Goal: Task Accomplishment & Management: Use online tool/utility

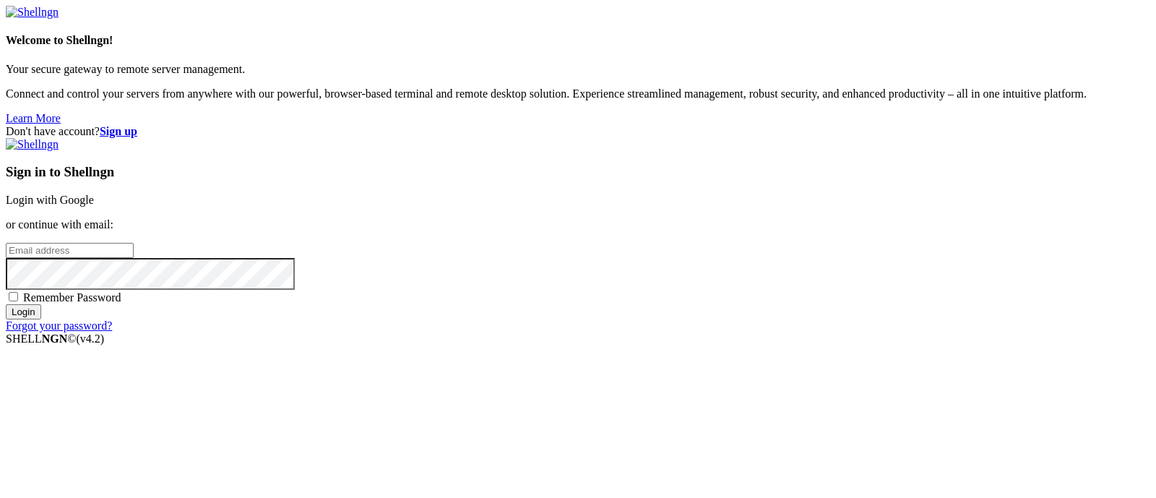
drag, startPoint x: 0, startPoint y: 0, endPoint x: 669, endPoint y: 175, distance: 691.5
click at [94, 194] on link "Login with Google" at bounding box center [50, 200] width 88 height 12
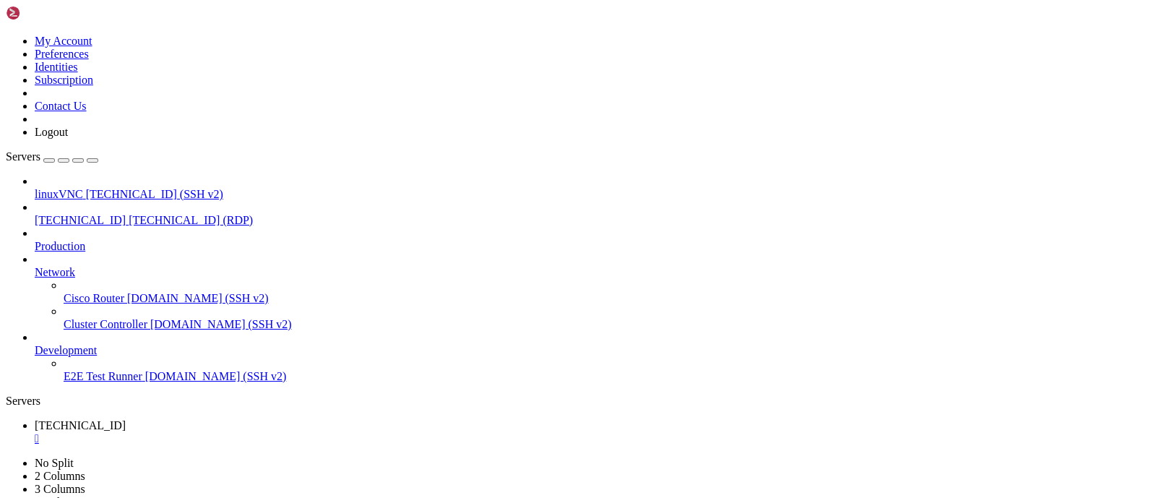
click at [274, 432] on div "" at bounding box center [593, 438] width 1116 height 13
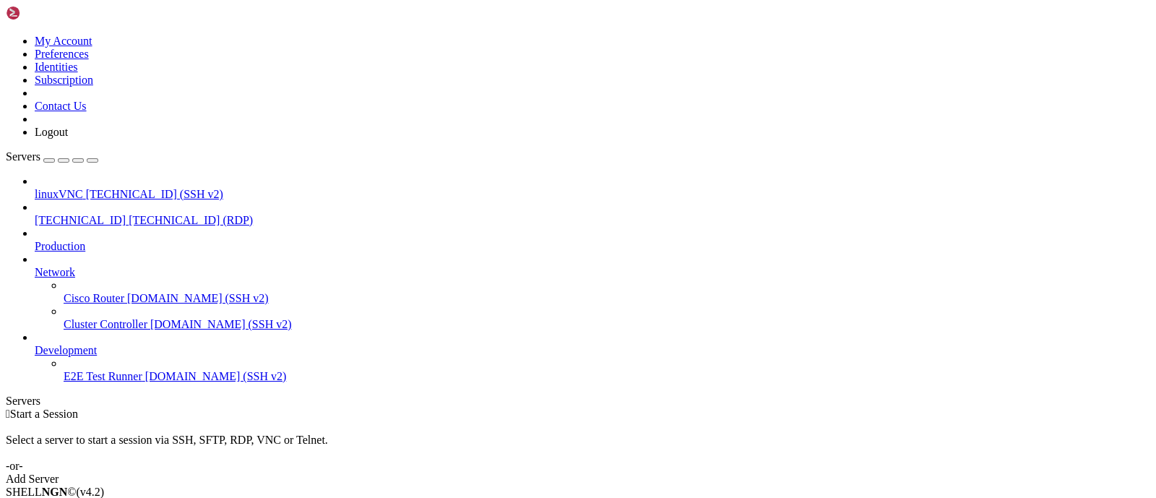
click at [107, 214] on span "[TECHNICAL_ID]" at bounding box center [80, 220] width 91 height 12
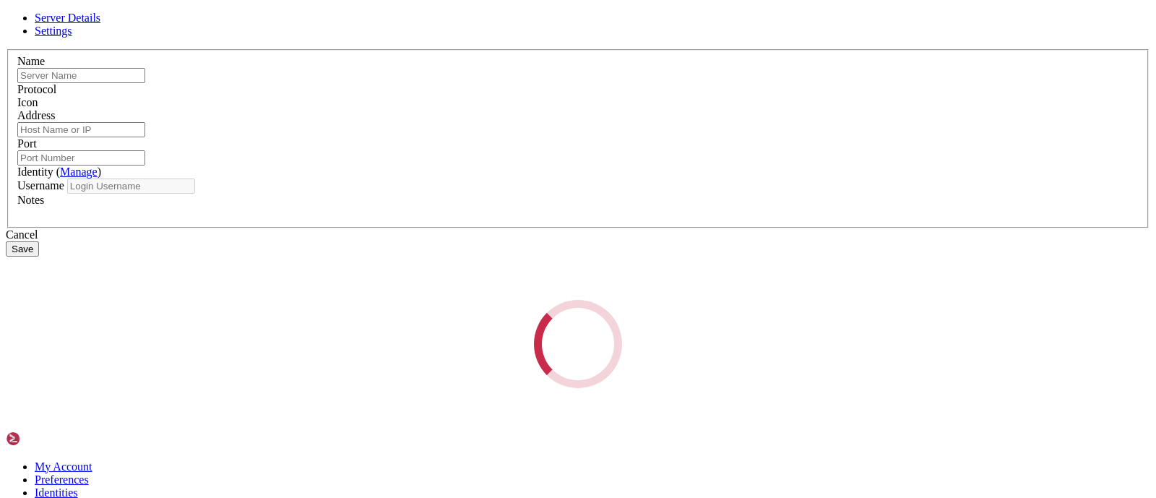
type input "[TECHNICAL_ID]"
type input "3389"
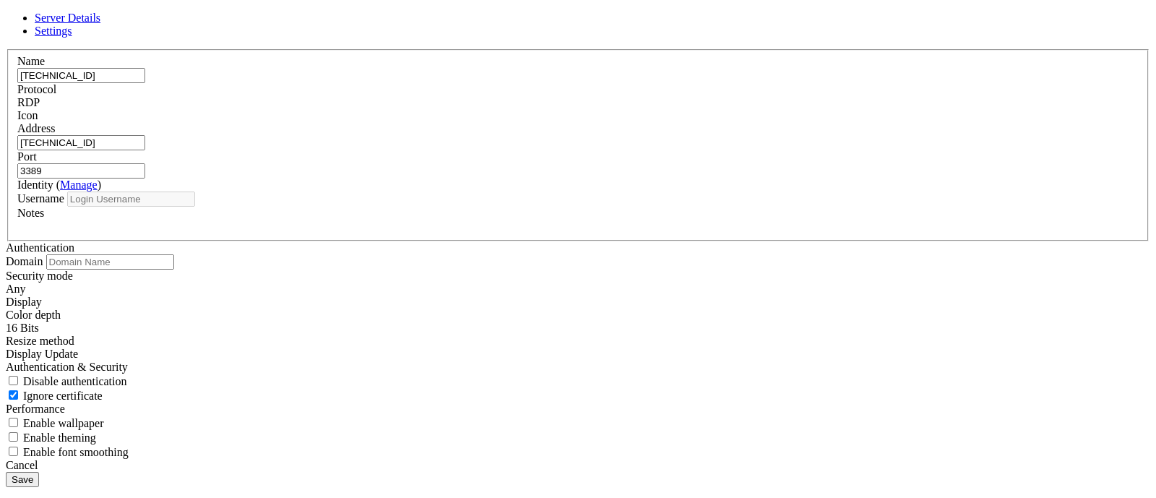
type input "suspectzero"
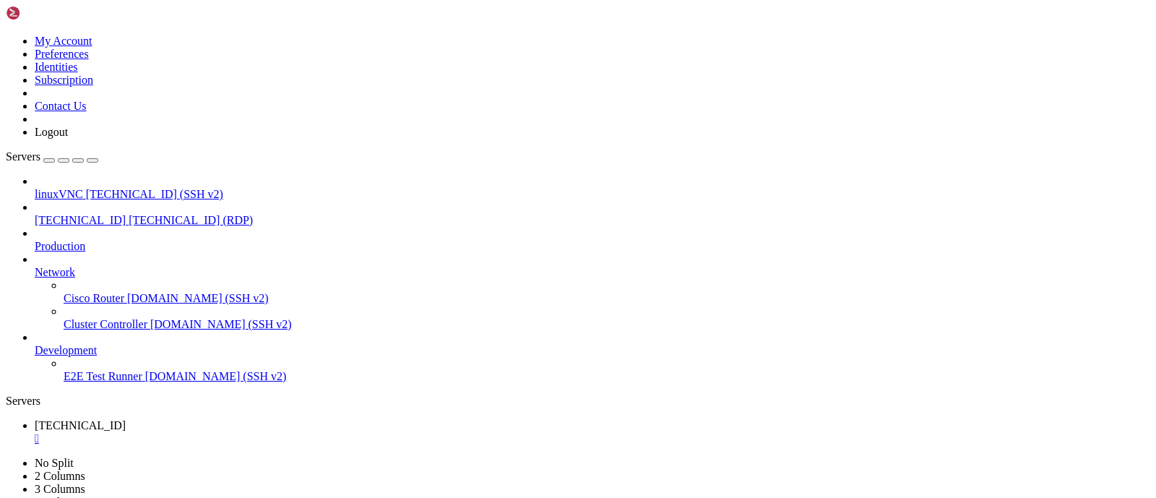
click at [384, 458] on div "" at bounding box center [593, 464] width 1116 height 13
click at [275, 432] on div "" at bounding box center [593, 438] width 1116 height 13
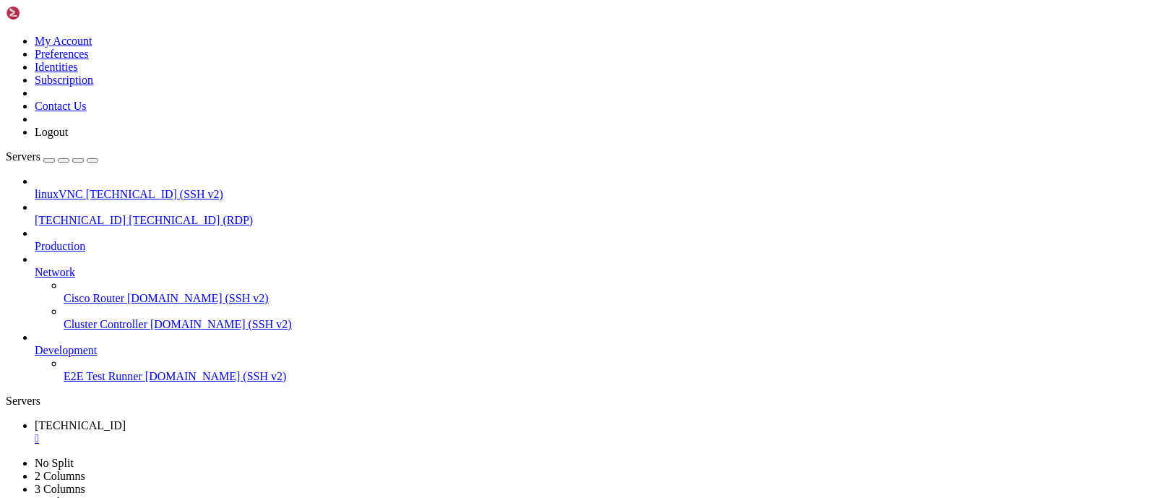
drag, startPoint x: 973, startPoint y: 863, endPoint x: 975, endPoint y: 887, distance: 24.0
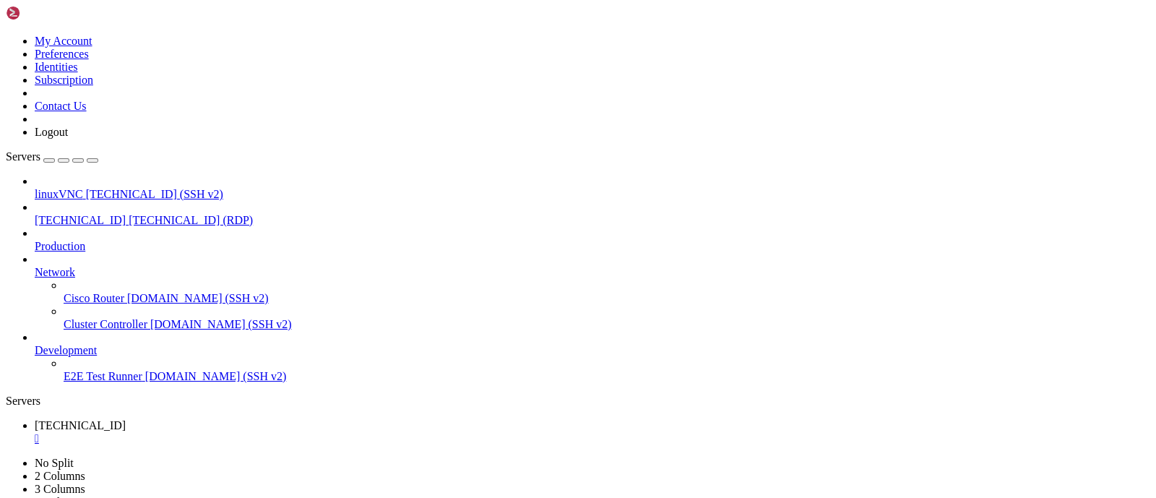
drag, startPoint x: 976, startPoint y: 885, endPoint x: 980, endPoint y: 931, distance: 45.7
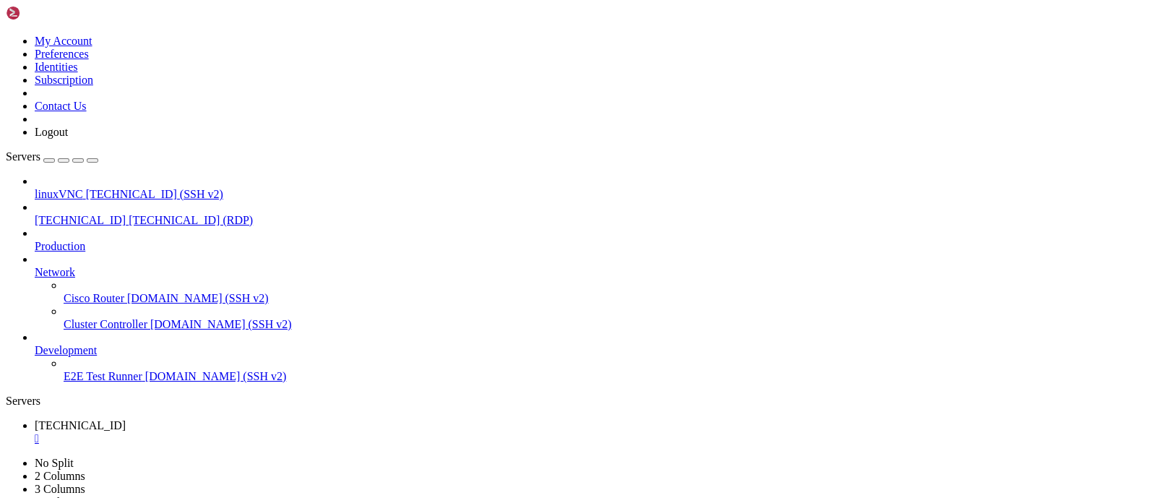
drag, startPoint x: 979, startPoint y: 907, endPoint x: 980, endPoint y: 943, distance: 36.1
drag, startPoint x: 974, startPoint y: 903, endPoint x: 977, endPoint y: 963, distance: 60.0
